Goal: Task Accomplishment & Management: Use online tool/utility

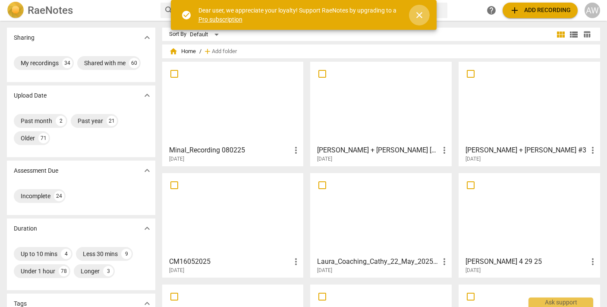
click at [423, 15] on span "close" at bounding box center [419, 15] width 10 height 10
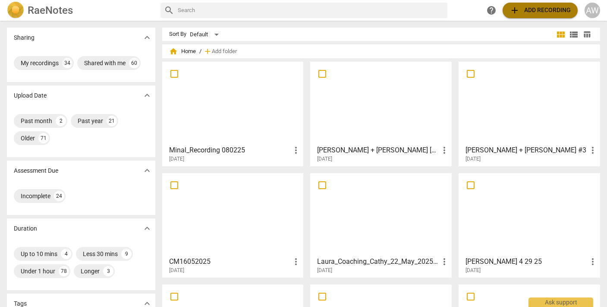
click at [530, 10] on span "add Add recording" at bounding box center [540, 10] width 61 height 10
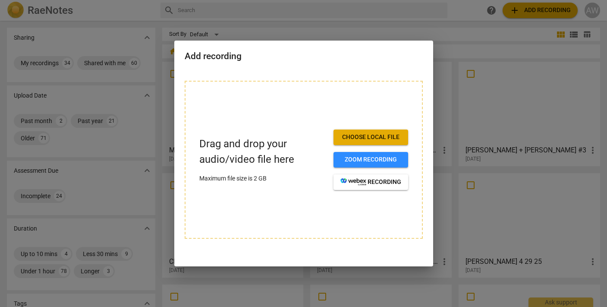
click at [312, 23] on div at bounding box center [303, 153] width 607 height 307
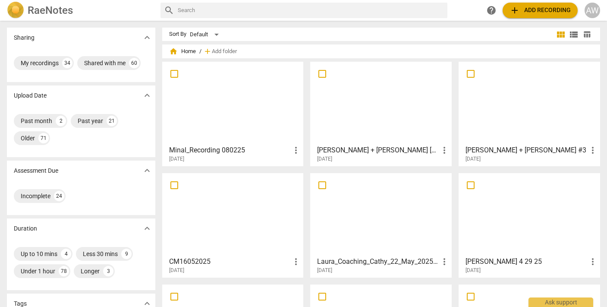
click at [353, 134] on div at bounding box center [380, 103] width 135 height 76
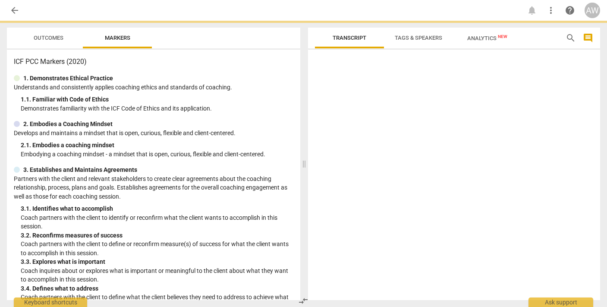
click at [353, 134] on div at bounding box center [454, 176] width 293 height 247
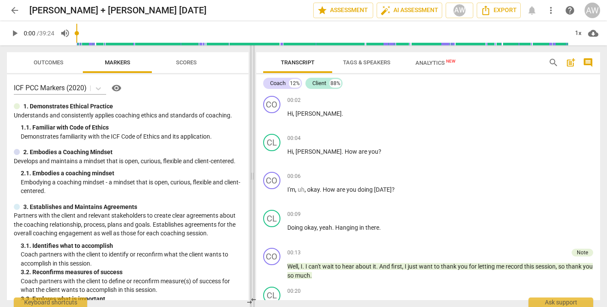
drag, startPoint x: 305, startPoint y: 177, endPoint x: 253, endPoint y: 172, distance: 52.1
click at [253, 172] on span at bounding box center [252, 175] width 5 height 261
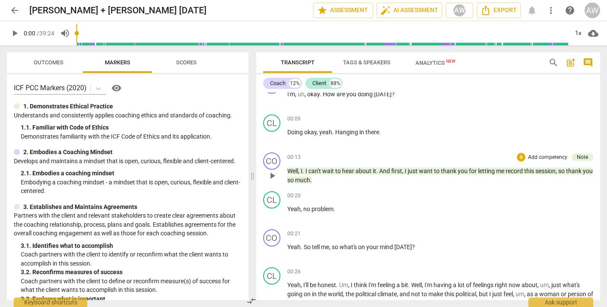
scroll to position [85, 0]
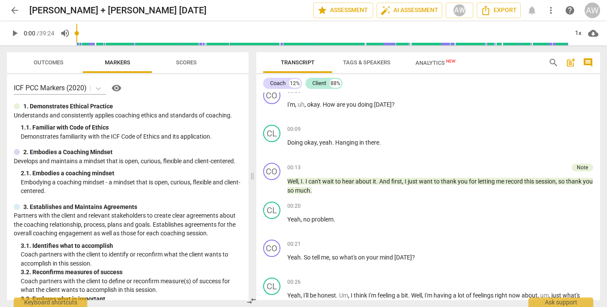
click at [370, 63] on span "Tags & Speakers" at bounding box center [366, 62] width 47 height 6
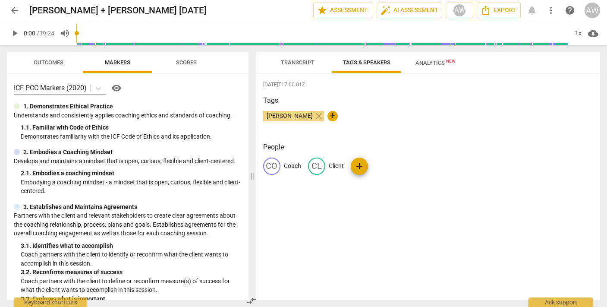
click at [291, 66] on span "Transcript" at bounding box center [298, 63] width 54 height 12
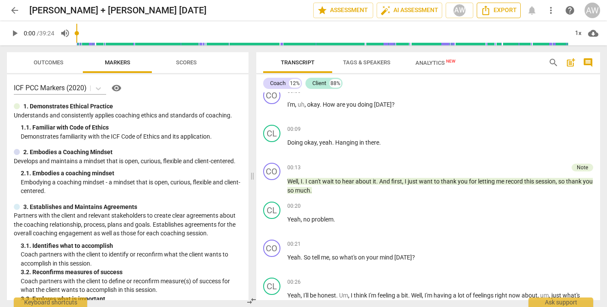
click at [487, 14] on icon "Export" at bounding box center [486, 10] width 10 height 10
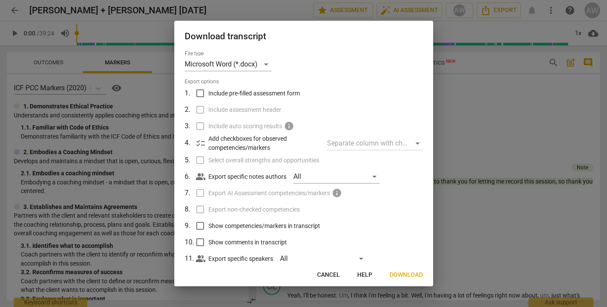
scroll to position [0, 0]
click at [333, 276] on span "Cancel" at bounding box center [328, 275] width 23 height 9
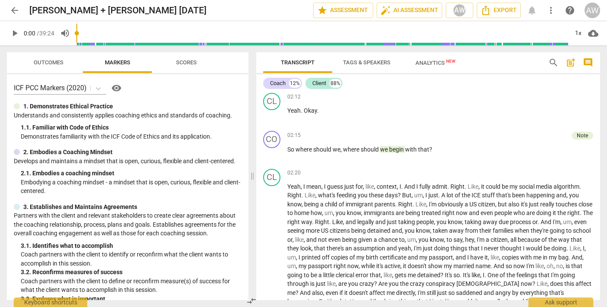
scroll to position [626, 0]
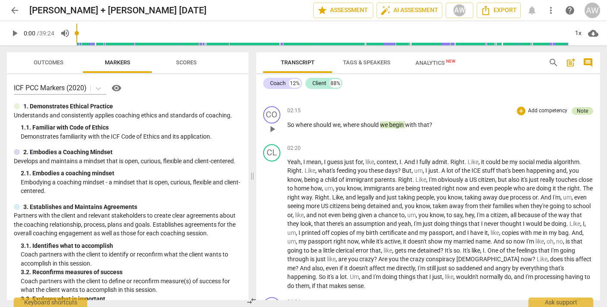
drag, startPoint x: 506, startPoint y: 268, endPoint x: 580, endPoint y: 113, distance: 172.5
click at [580, 113] on div "Note" at bounding box center [582, 111] width 11 height 8
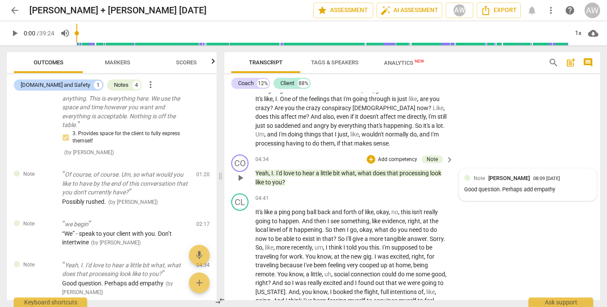
scroll to position [896, 0]
click at [495, 13] on span "Export" at bounding box center [499, 10] width 36 height 10
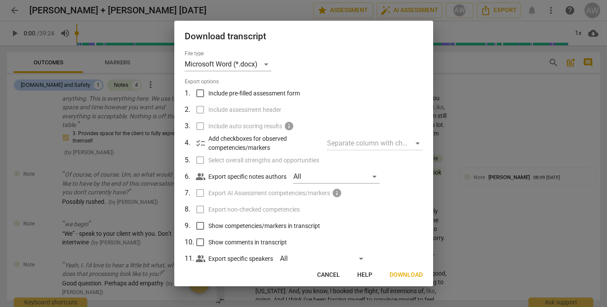
click at [328, 280] on button "Cancel" at bounding box center [328, 275] width 37 height 16
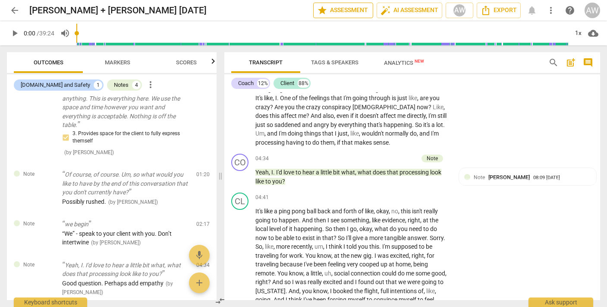
drag, startPoint x: 248, startPoint y: 103, endPoint x: 325, endPoint y: 13, distance: 118.7
click at [325, 13] on span "star Assessment" at bounding box center [343, 10] width 52 height 10
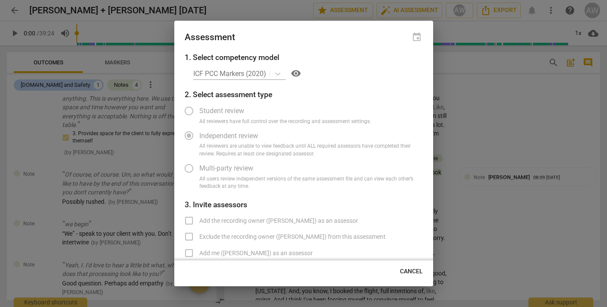
click at [223, 12] on div at bounding box center [303, 153] width 607 height 307
radio input "false"
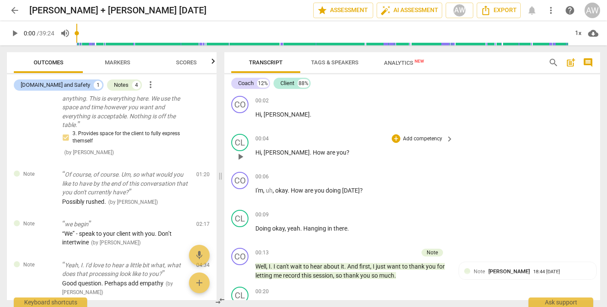
scroll to position [0, 0]
click at [336, 7] on span "star Assessment" at bounding box center [343, 10] width 52 height 10
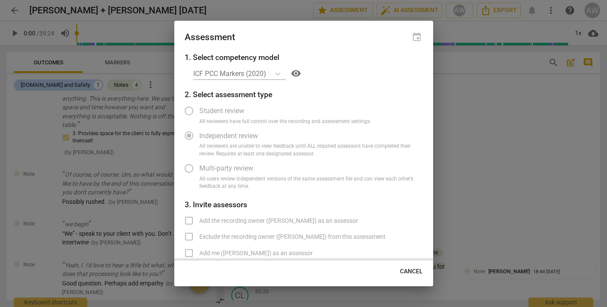
click at [243, 74] on div "ICF PCC Markers (2020) visibility" at bounding box center [308, 73] width 230 height 14
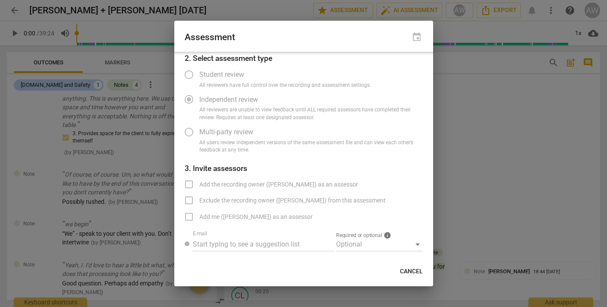
scroll to position [36, 0]
click at [414, 271] on span "Cancel" at bounding box center [411, 271] width 23 height 9
radio input "false"
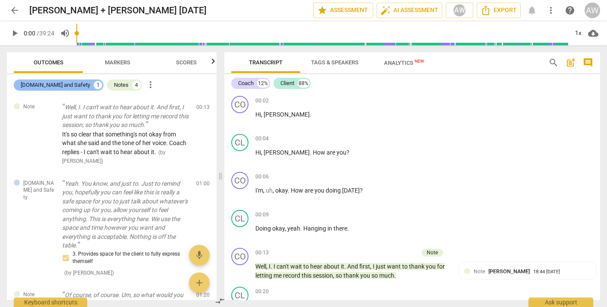
scroll to position [0, 0]
click at [51, 67] on span "Outcomes" at bounding box center [48, 63] width 50 height 12
click at [114, 83] on div "Notes" at bounding box center [121, 85] width 15 height 9
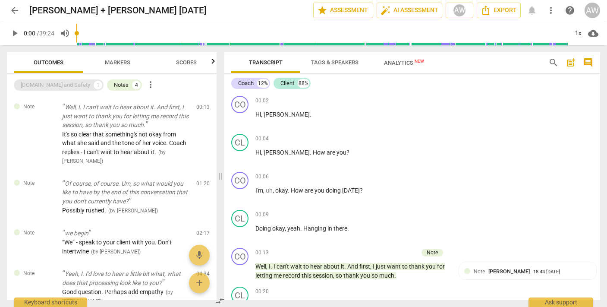
click at [46, 88] on div "[DOMAIN_NAME] and Safety" at bounding box center [55, 85] width 69 height 9
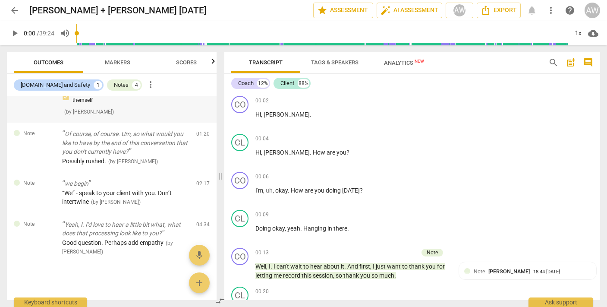
scroll to position [160, 0]
click at [63, 87] on div "[DOMAIN_NAME] and Safety" at bounding box center [55, 85] width 69 height 9
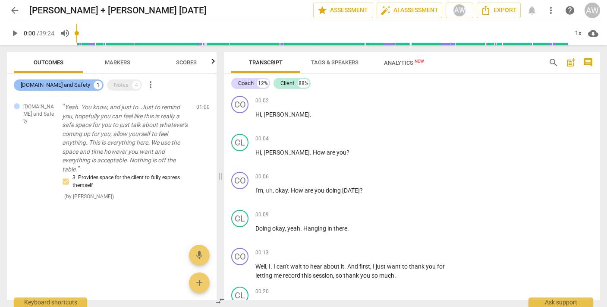
scroll to position [0, 0]
click at [63, 87] on div "[DOMAIN_NAME] and Safety" at bounding box center [55, 85] width 69 height 9
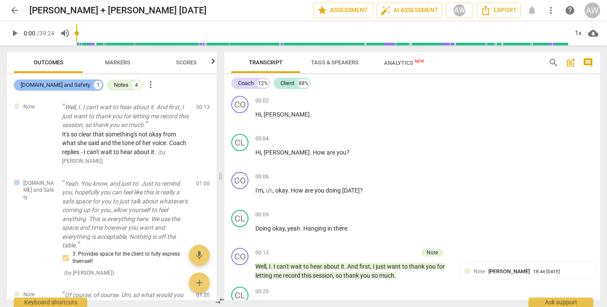
click at [63, 87] on div "[DOMAIN_NAME] and Safety" at bounding box center [55, 85] width 69 height 9
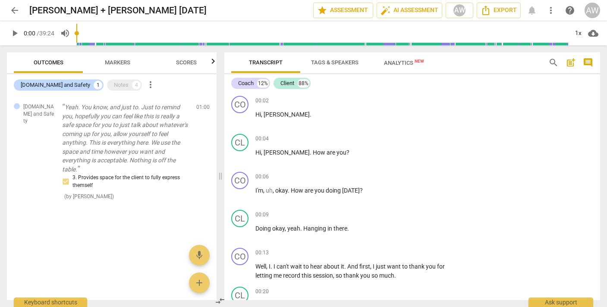
click at [145, 85] on span "more_vert" at bounding box center [150, 84] width 10 height 10
click at [141, 84] on li "Uncheck all" at bounding box center [146, 84] width 49 height 21
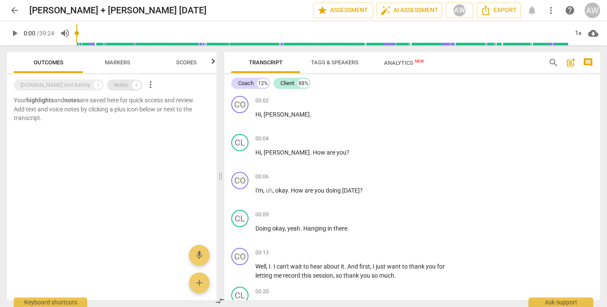
click at [114, 85] on div "Notes" at bounding box center [121, 85] width 15 height 9
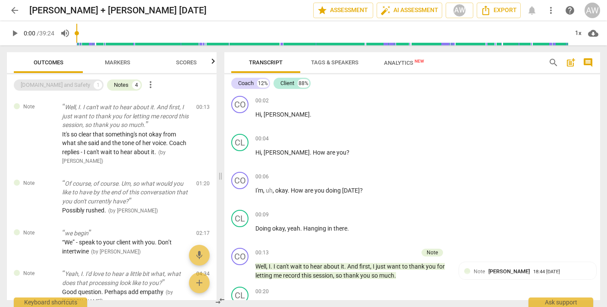
click at [44, 85] on div "[DOMAIN_NAME] and Safety" at bounding box center [55, 85] width 69 height 9
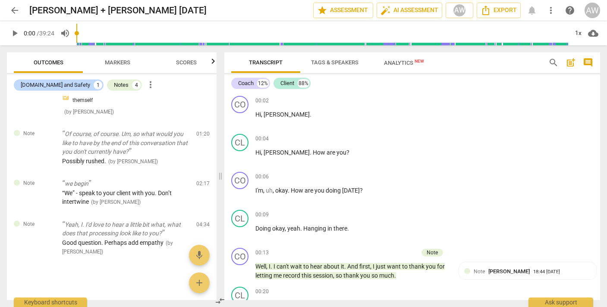
scroll to position [160, 0]
drag, startPoint x: 467, startPoint y: 10, endPoint x: 12, endPoint y: 13, distance: 455.6
click at [12, 13] on span "arrow_back" at bounding box center [14, 10] width 10 height 10
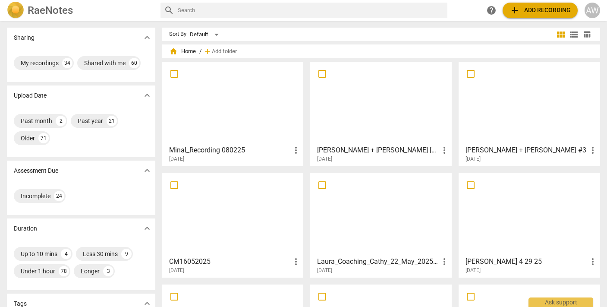
click at [261, 137] on div at bounding box center [232, 103] width 135 height 76
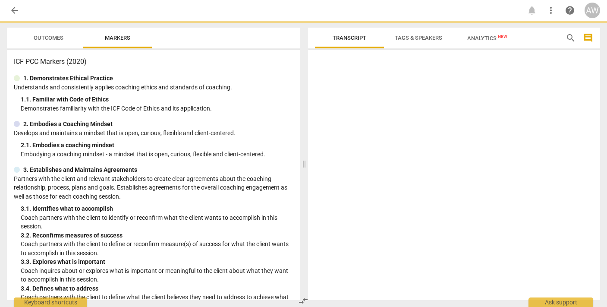
click at [261, 136] on div "2. Embodies a Coaching Mindset Develops and maintains a mindset that is open, c…" at bounding box center [154, 139] width 280 height 39
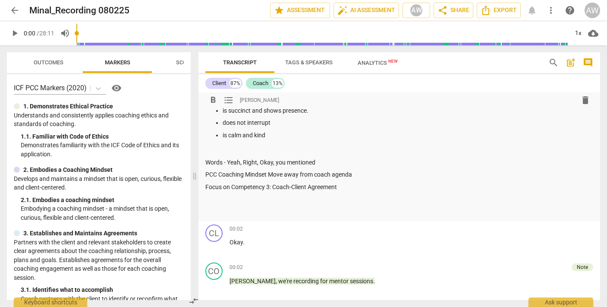
drag, startPoint x: 302, startPoint y: 176, endPoint x: 191, endPoint y: 147, distance: 115.0
click at [192, 147] on span at bounding box center [194, 175] width 5 height 261
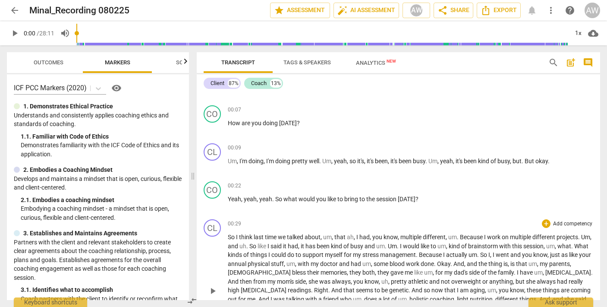
scroll to position [280, 0]
click at [109, 32] on input "range" at bounding box center [322, 33] width 492 height 28
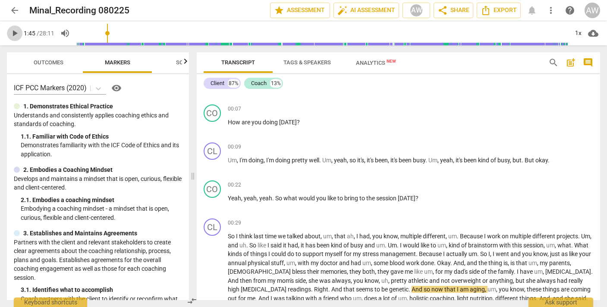
click at [16, 33] on span "play_arrow" at bounding box center [14, 33] width 10 height 10
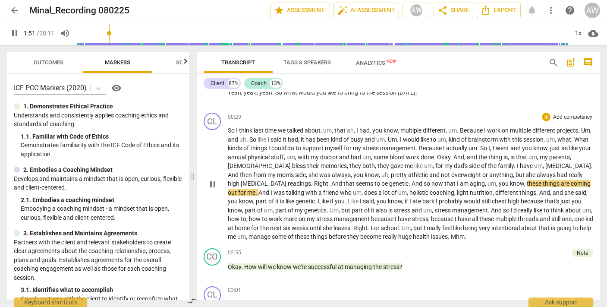
scroll to position [385, 0]
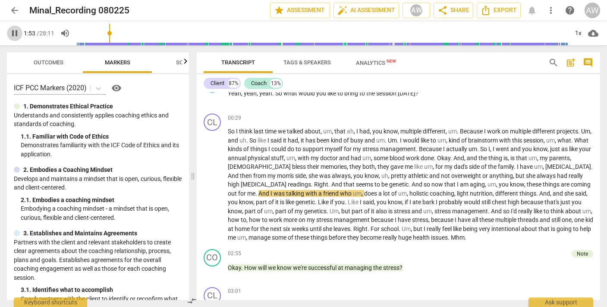
click at [14, 36] on span "pause" at bounding box center [14, 33] width 10 height 10
drag, startPoint x: 110, startPoint y: 35, endPoint x: 72, endPoint y: 35, distance: 38.0
type input "0"
click at [72, 35] on div "play_arrow 0:00 / 28:11 volume_up 1x cloud_download" at bounding box center [303, 33] width 593 height 24
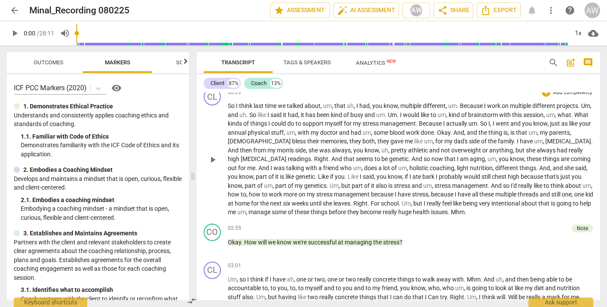
scroll to position [414, 0]
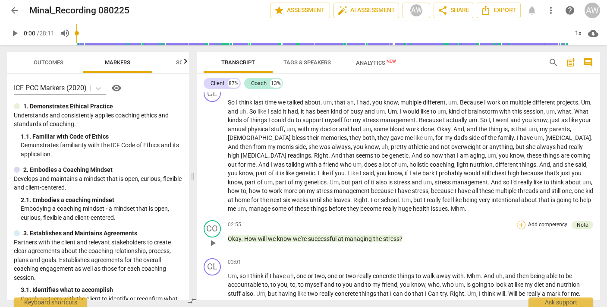
click at [520, 220] on div "+" at bounding box center [521, 224] width 9 height 9
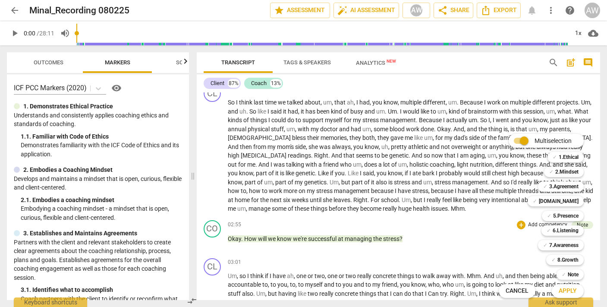
click at [469, 249] on div at bounding box center [303, 153] width 607 height 307
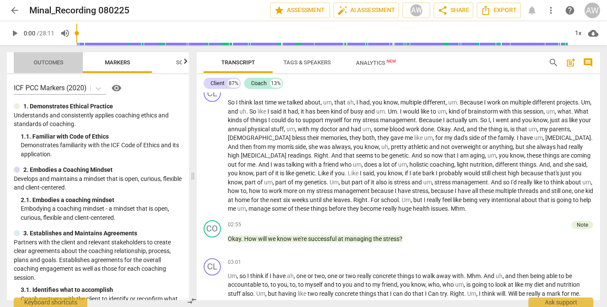
click at [57, 64] on span "Outcomes" at bounding box center [49, 62] width 30 height 6
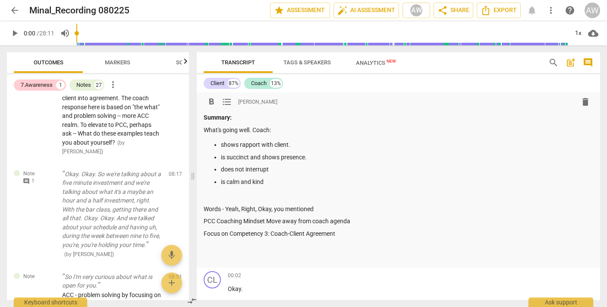
scroll to position [0, 0]
click at [12, 12] on span "arrow_back" at bounding box center [14, 10] width 10 height 10
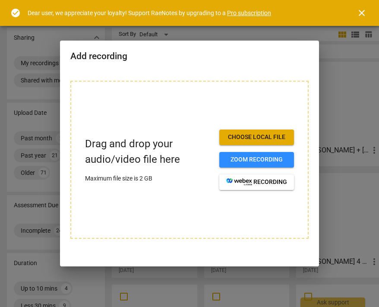
click at [333, 79] on div at bounding box center [189, 153] width 379 height 307
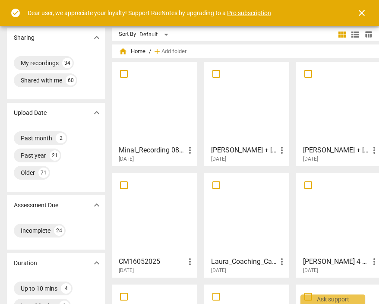
click at [147, 131] on div at bounding box center [154, 103] width 79 height 76
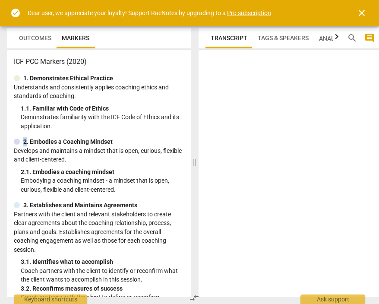
click at [147, 131] on div "ICF PCC Markers (2020) 1. Demonstrates Ethical Practice Understands and consist…" at bounding box center [99, 173] width 184 height 247
